Goal: Task Accomplishment & Management: Use online tool/utility

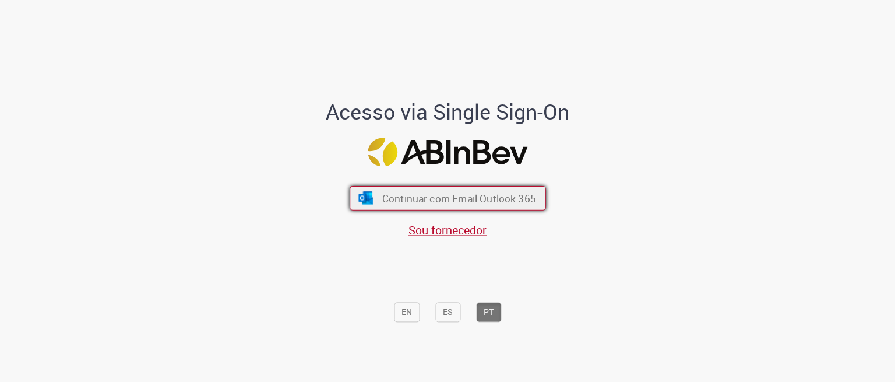
click at [455, 192] on span "Continuar com Email Outlook 365" at bounding box center [459, 197] width 154 height 13
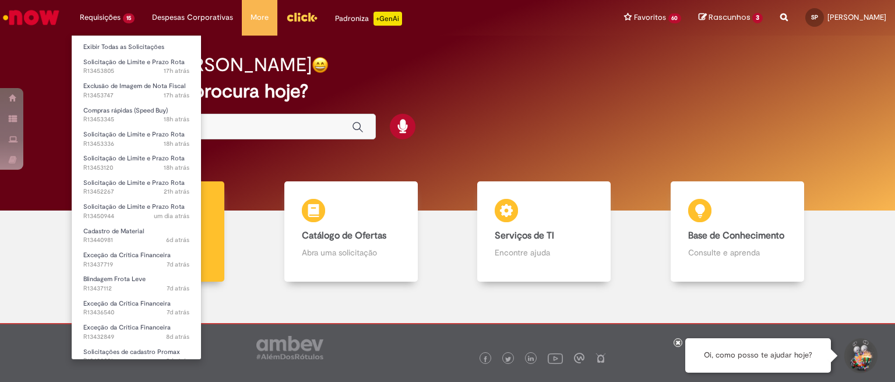
click at [107, 20] on li "Requisições 15 Exibir Todas as Solicitações Solicitação de Limite e Prazo Rota …" at bounding box center [107, 17] width 72 height 35
click at [113, 44] on link "Exibir Todas as Solicitações" at bounding box center [136, 47] width 129 height 13
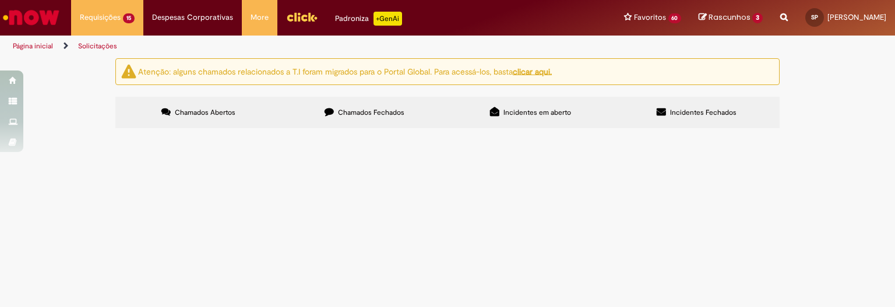
scroll to position [178, 0]
click at [0, 0] on span "redução de lc, cliente duplicado com historico ruim" at bounding box center [0, 0] width 0 height 0
click at [0, 0] on tbody "R13453805 Solicitação de Limite e Prazo Rota ajuste lc marquinhos 5739 [GEOGRAP…" at bounding box center [0, 0] width 0 height 0
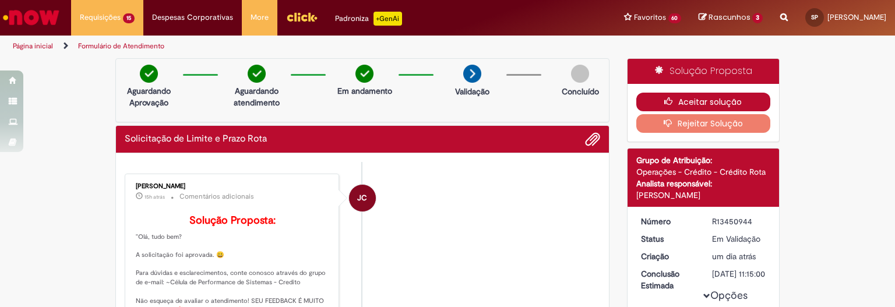
click at [666, 103] on icon "button" at bounding box center [671, 101] width 14 height 8
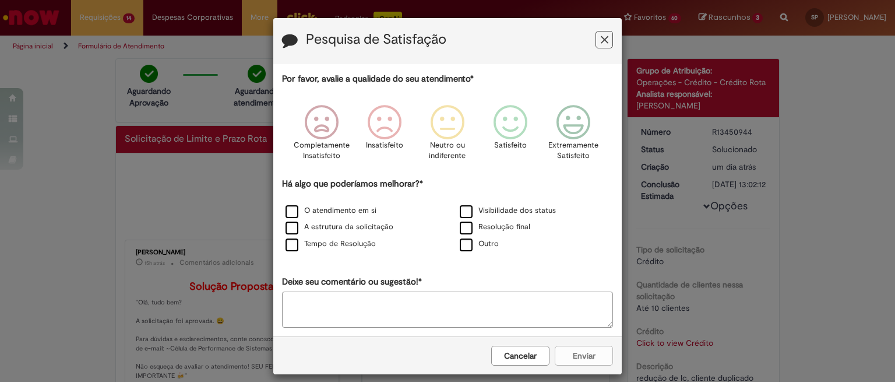
click at [601, 34] on icon "Feedback" at bounding box center [605, 40] width 8 height 12
